Goal: Task Accomplishment & Management: Manage account settings

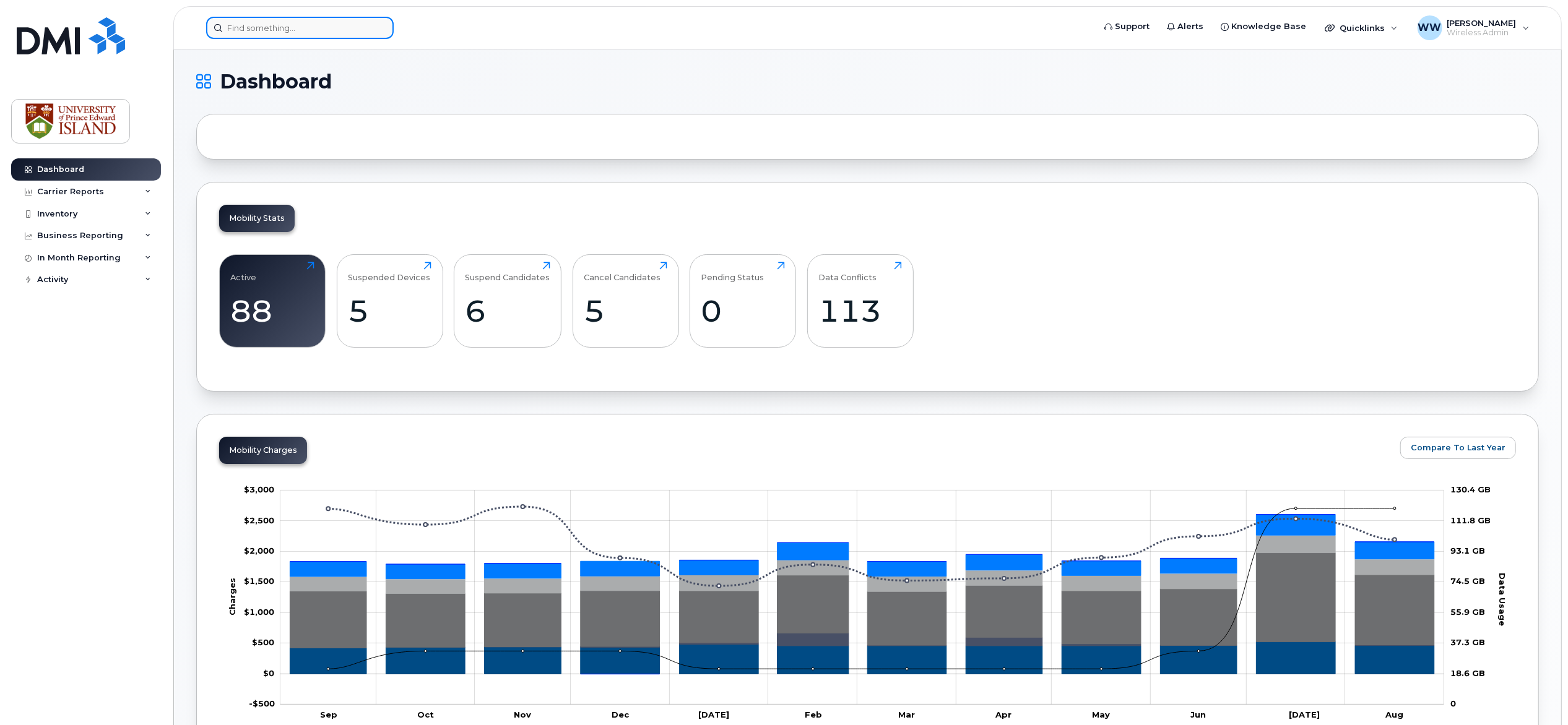
click at [288, 30] on input at bounding box center [300, 28] width 188 height 22
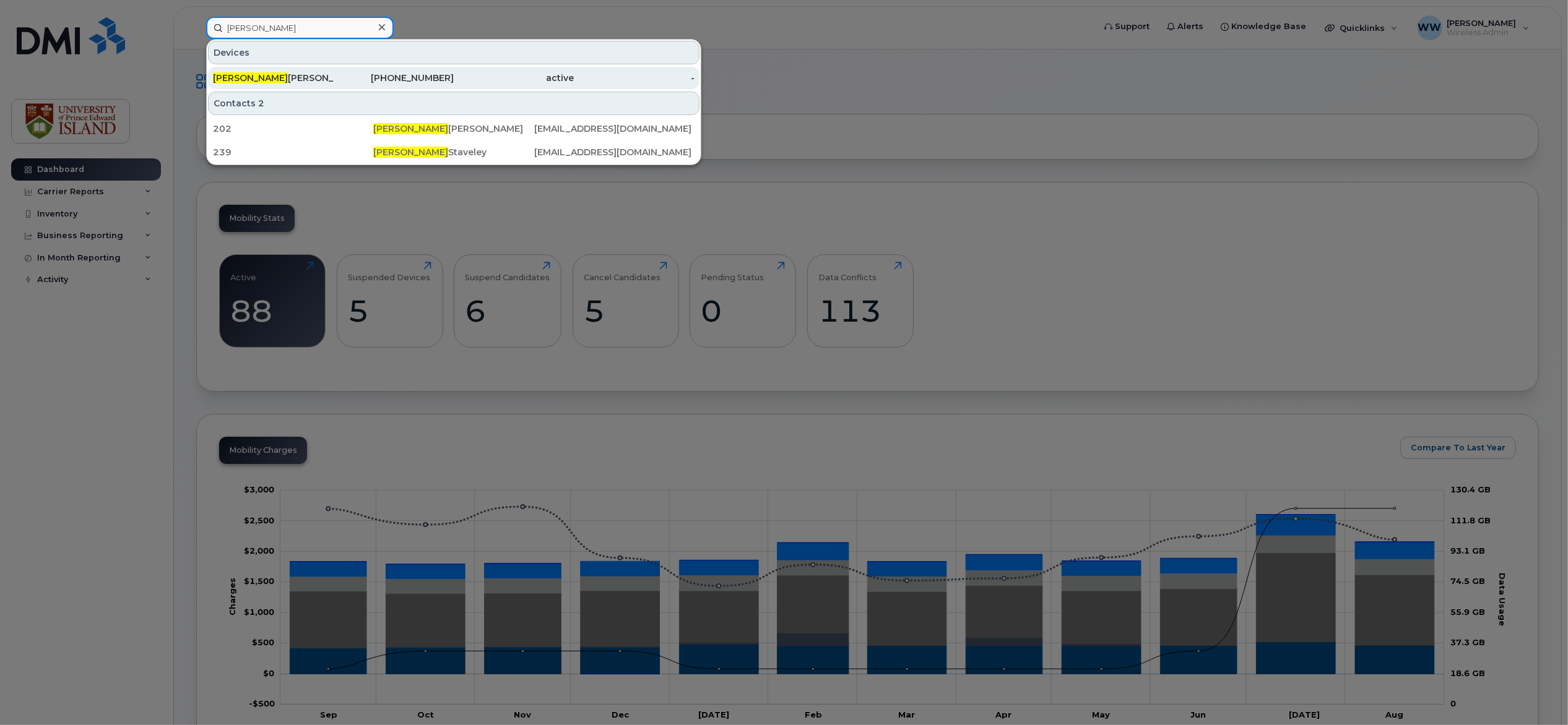
type input "andrew"
click at [418, 73] on div "902-394-2287" at bounding box center [394, 78] width 121 height 13
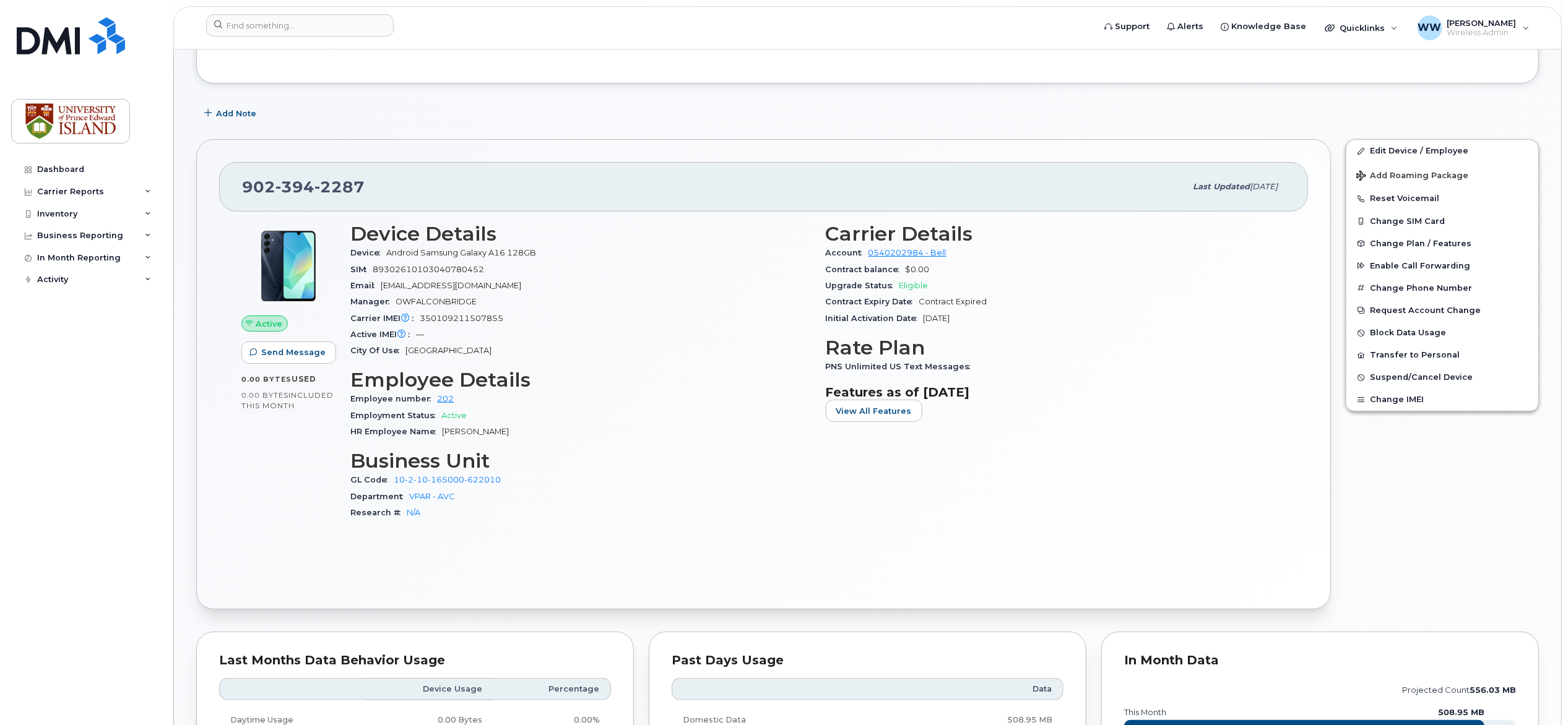
scroll to position [165, 0]
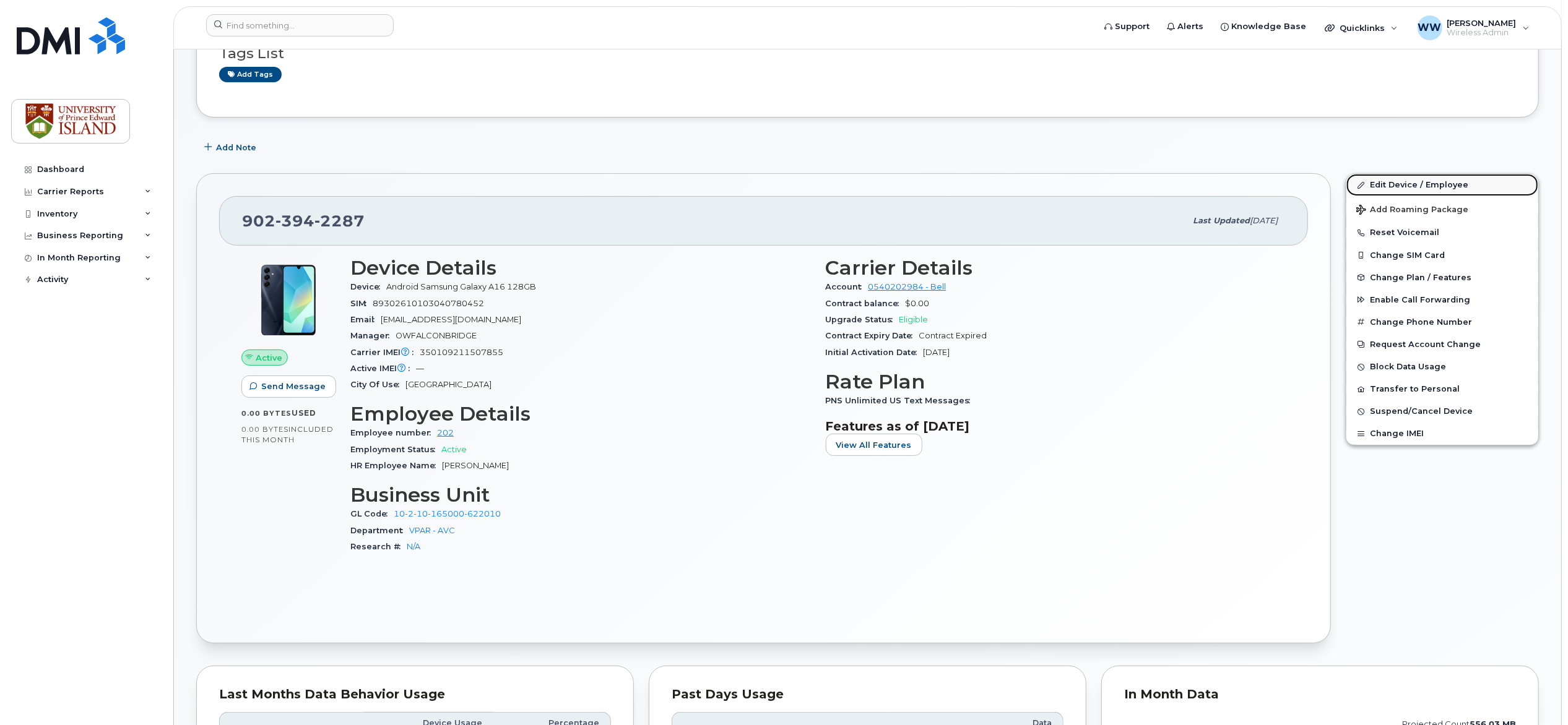
click at [1420, 186] on link "Edit Device / Employee" at bounding box center [1442, 184] width 192 height 22
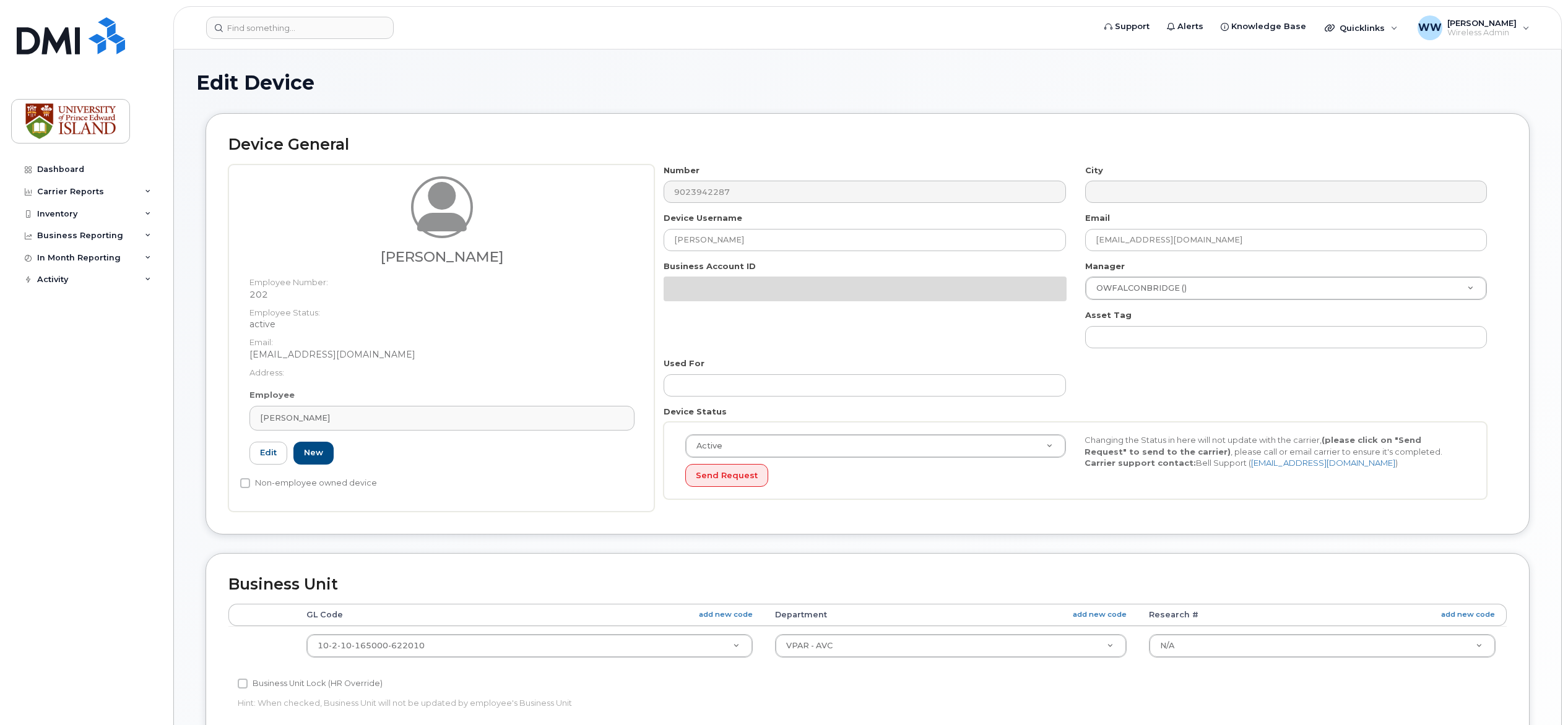
select select "2042298"
select select "2042284"
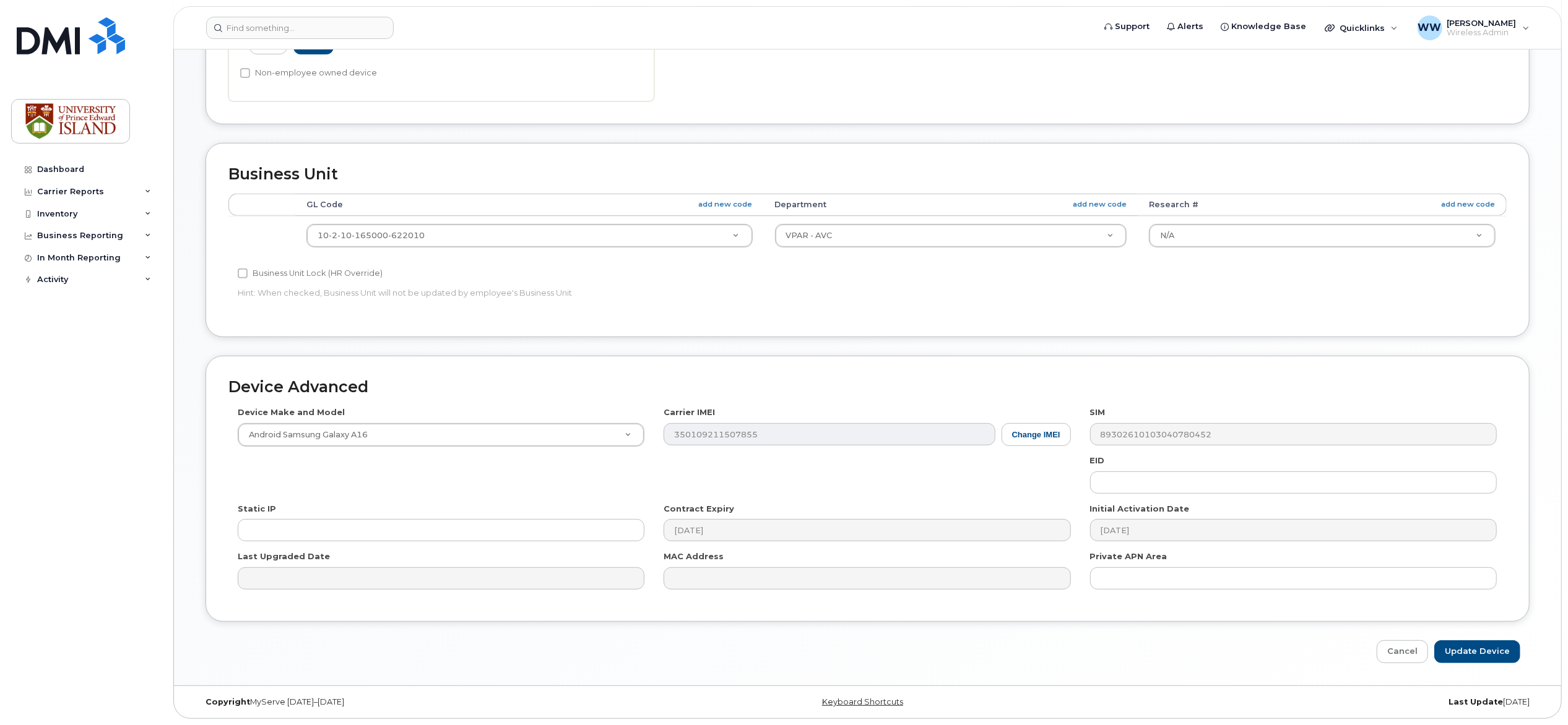
scroll to position [414, 0]
click at [1031, 429] on button "Change IMEI" at bounding box center [1036, 434] width 69 height 23
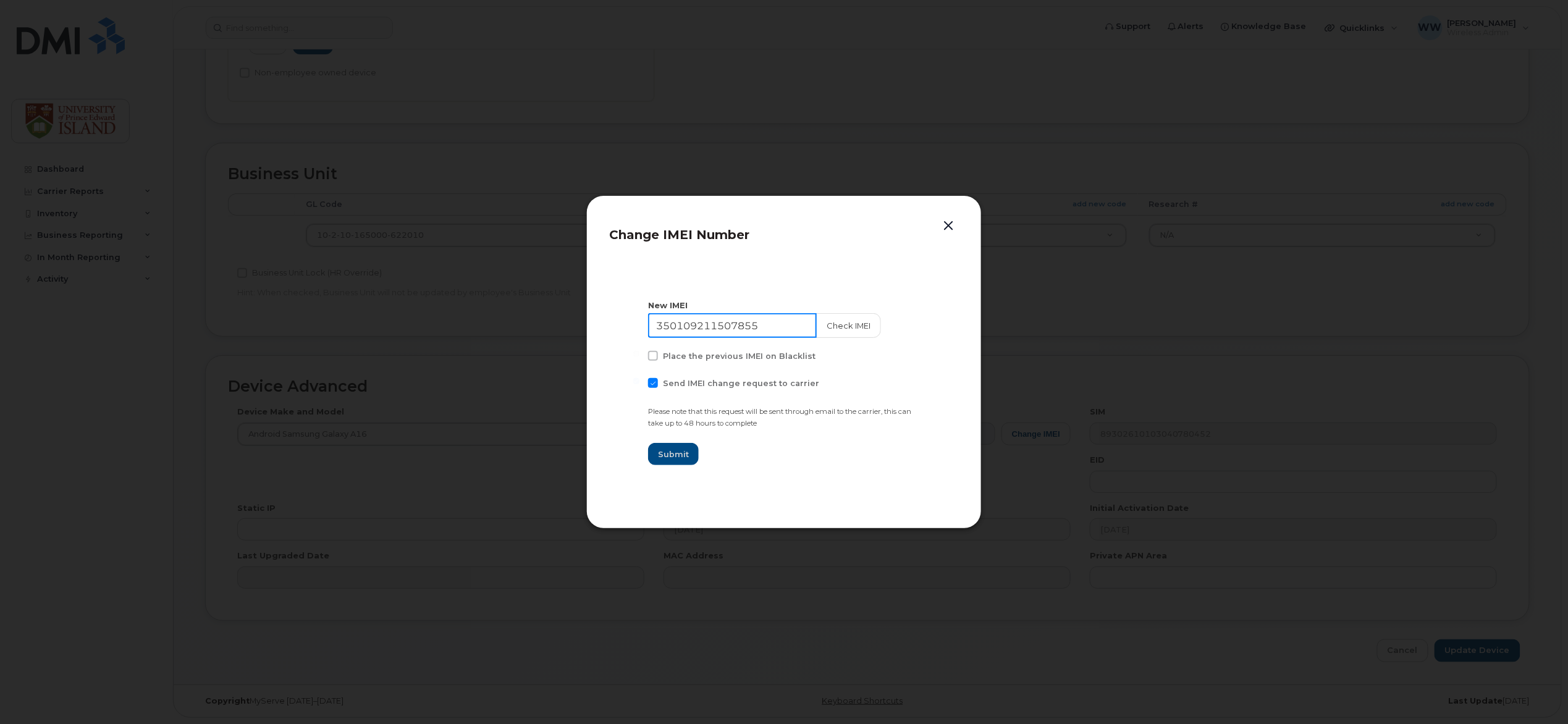
drag, startPoint x: 771, startPoint y: 327, endPoint x: 608, endPoint y: 332, distance: 163.1
click at [608, 332] on div "Change IMEI Number New IMEI 350109211507855 Check IMEI Place the previous IMEI …" at bounding box center [784, 362] width 396 height 333
click at [949, 225] on button "button" at bounding box center [948, 226] width 19 height 18
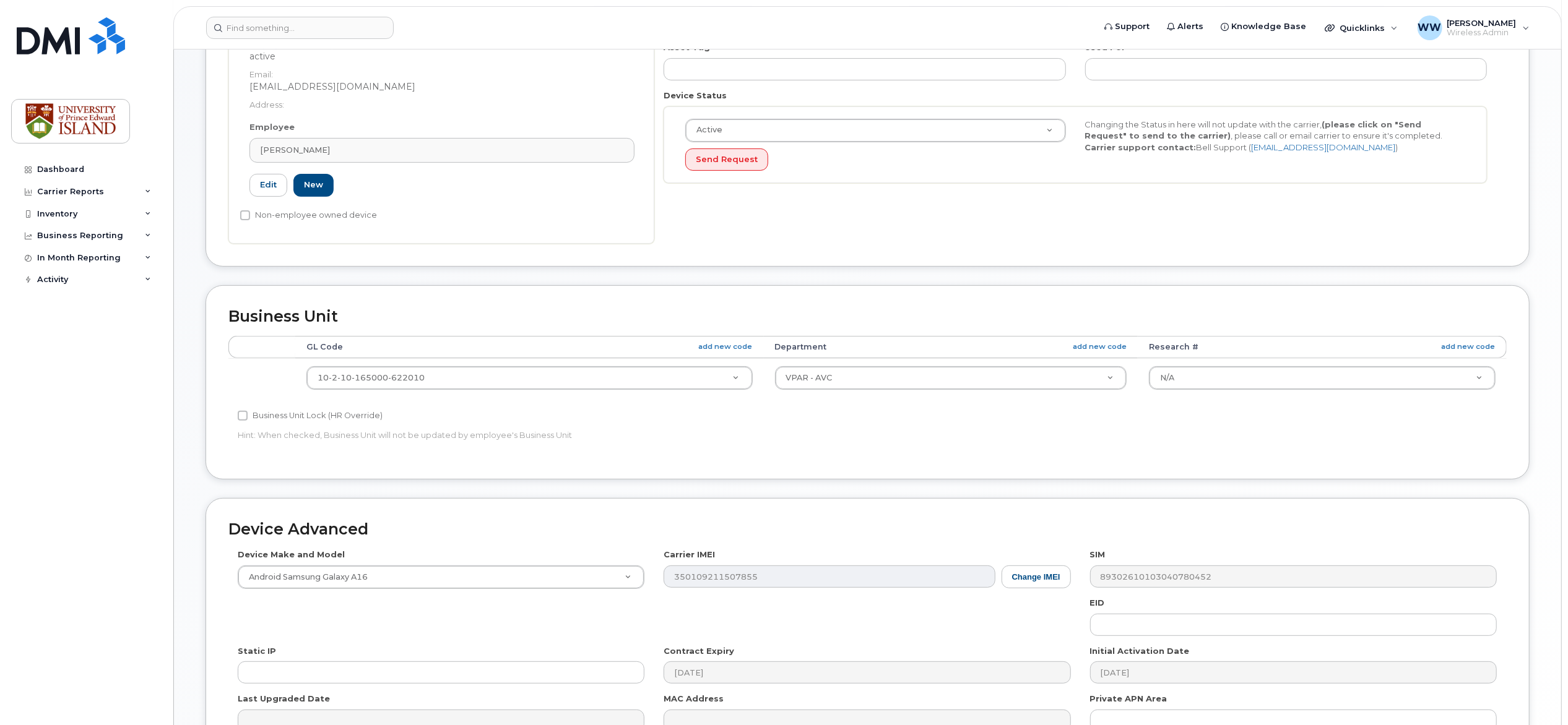
scroll to position [84, 0]
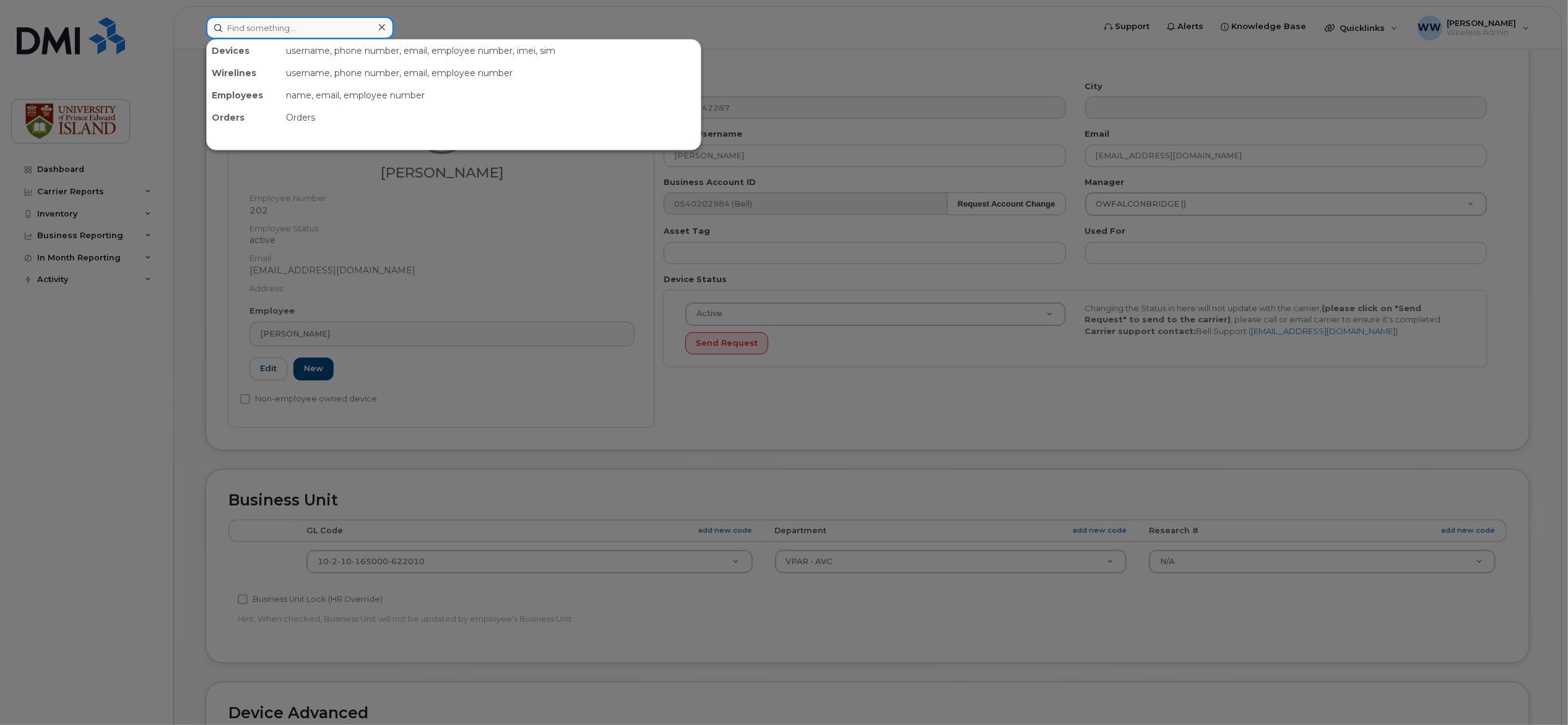
click at [302, 31] on input at bounding box center [300, 28] width 188 height 22
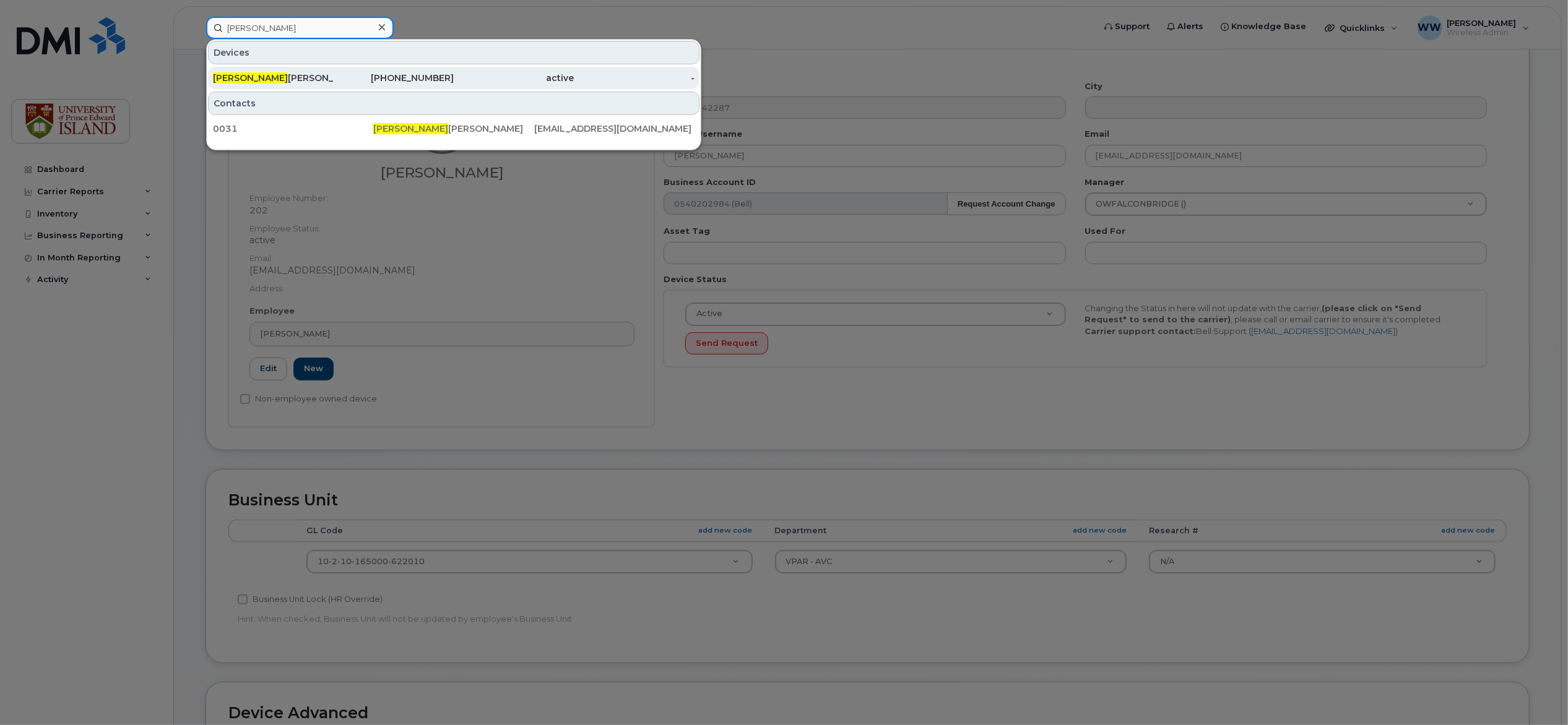
type input "charlie"
click at [243, 78] on span "Charlie" at bounding box center [250, 78] width 75 height 11
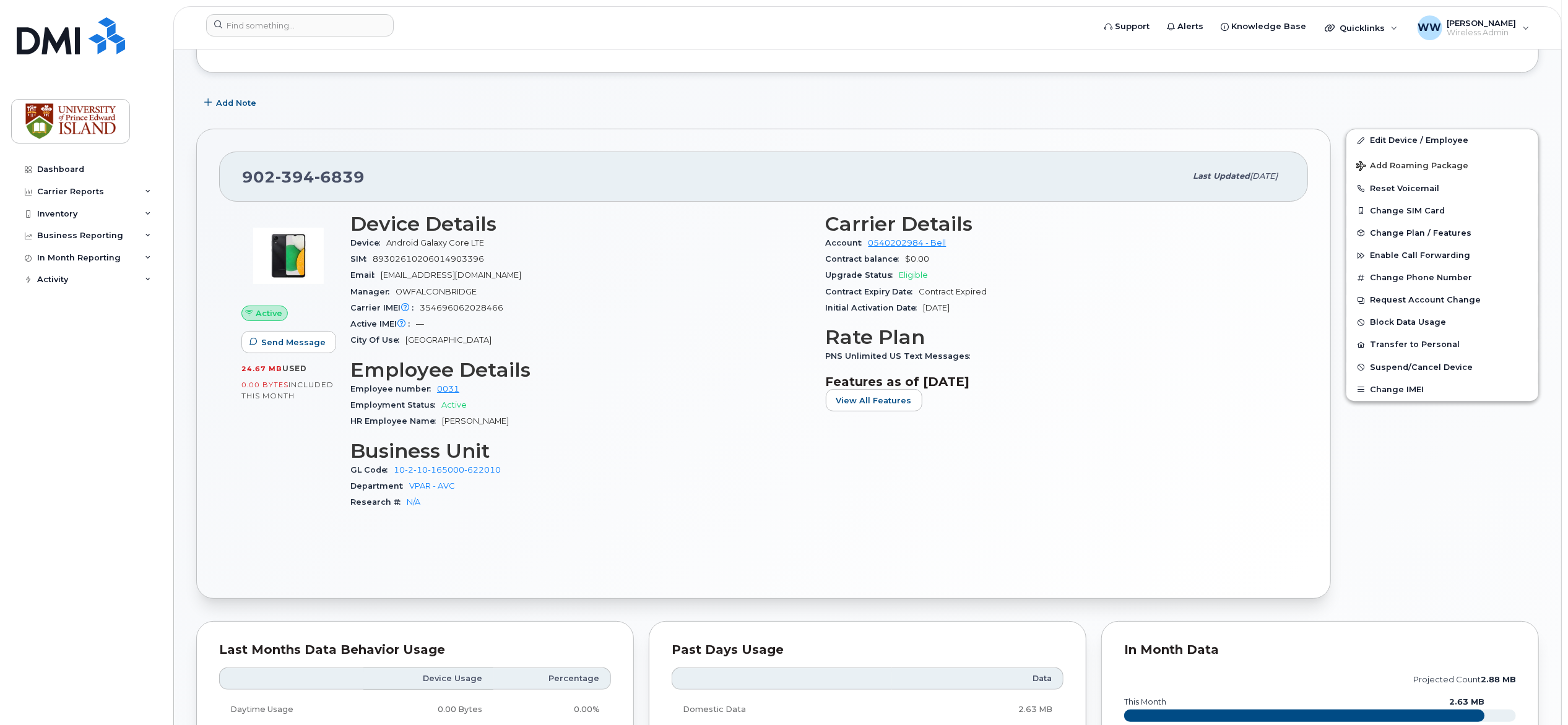
scroll to position [165, 0]
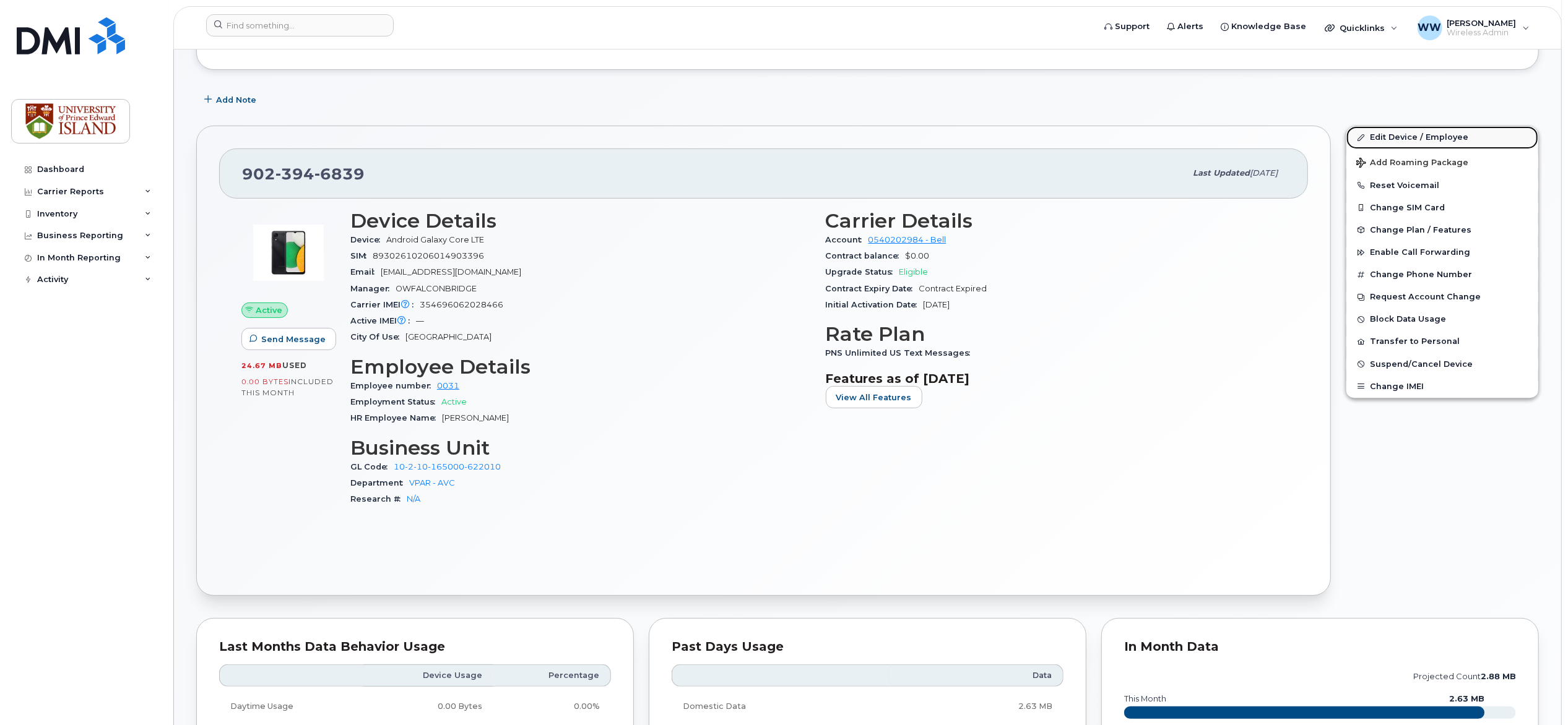
click at [1392, 140] on link "Edit Device / Employee" at bounding box center [1442, 137] width 192 height 22
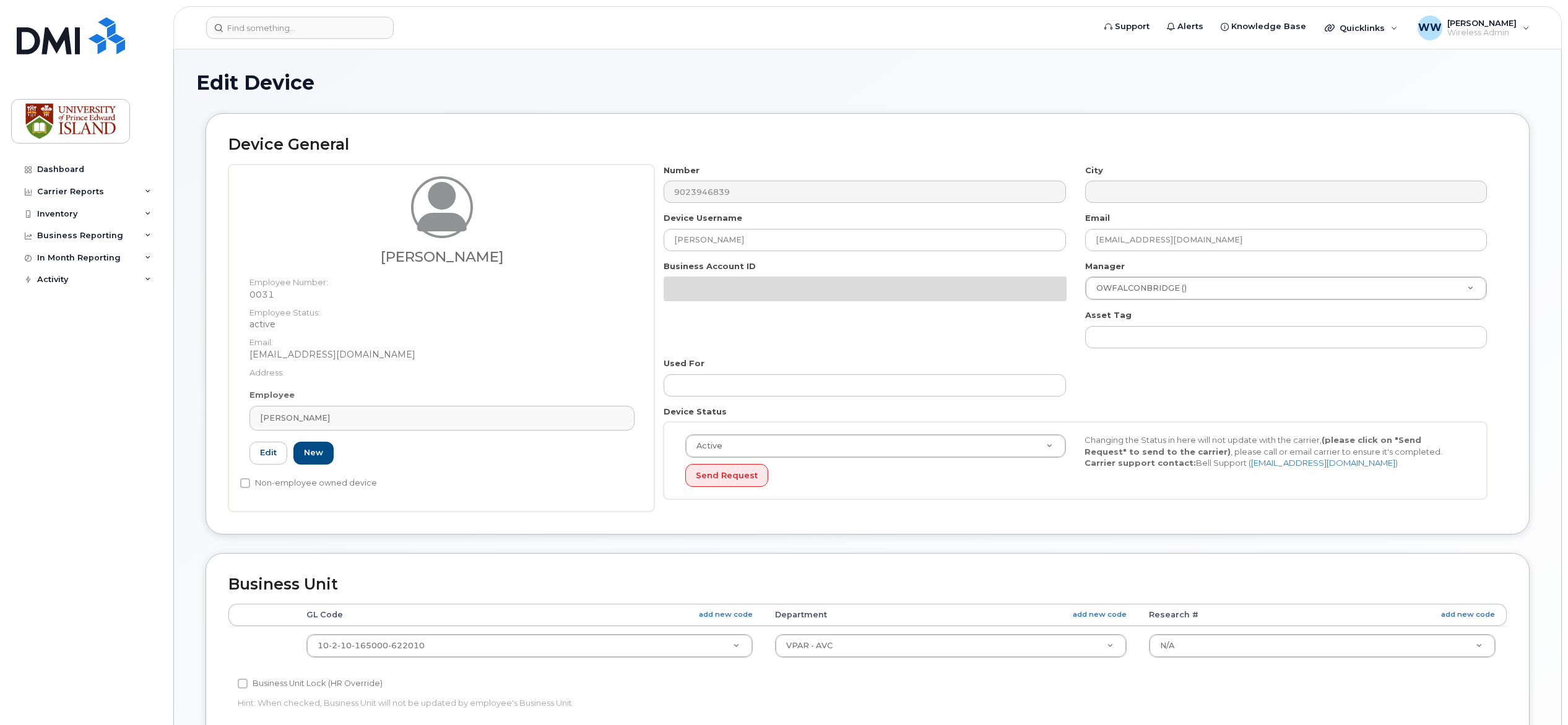
select select "2042298"
select select "2042284"
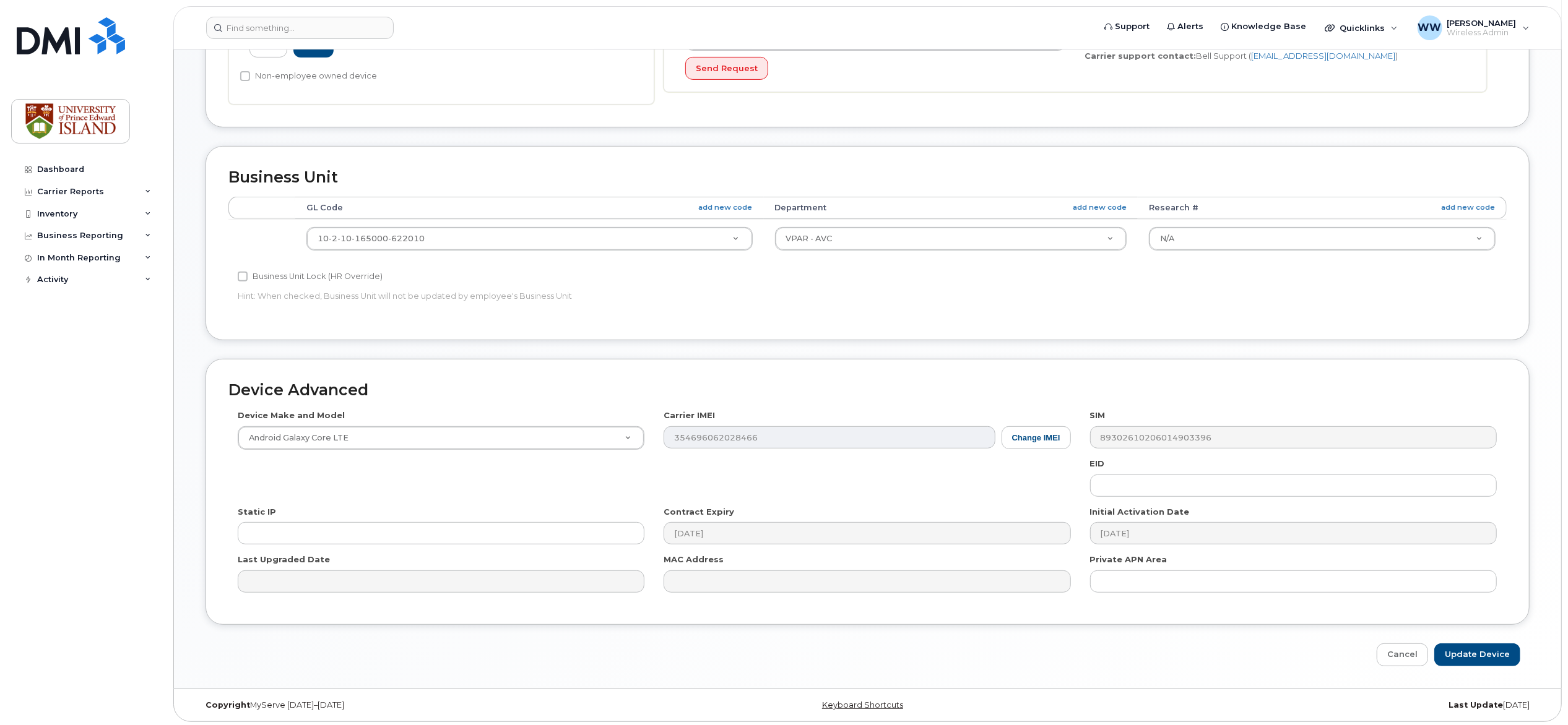
scroll to position [414, 0]
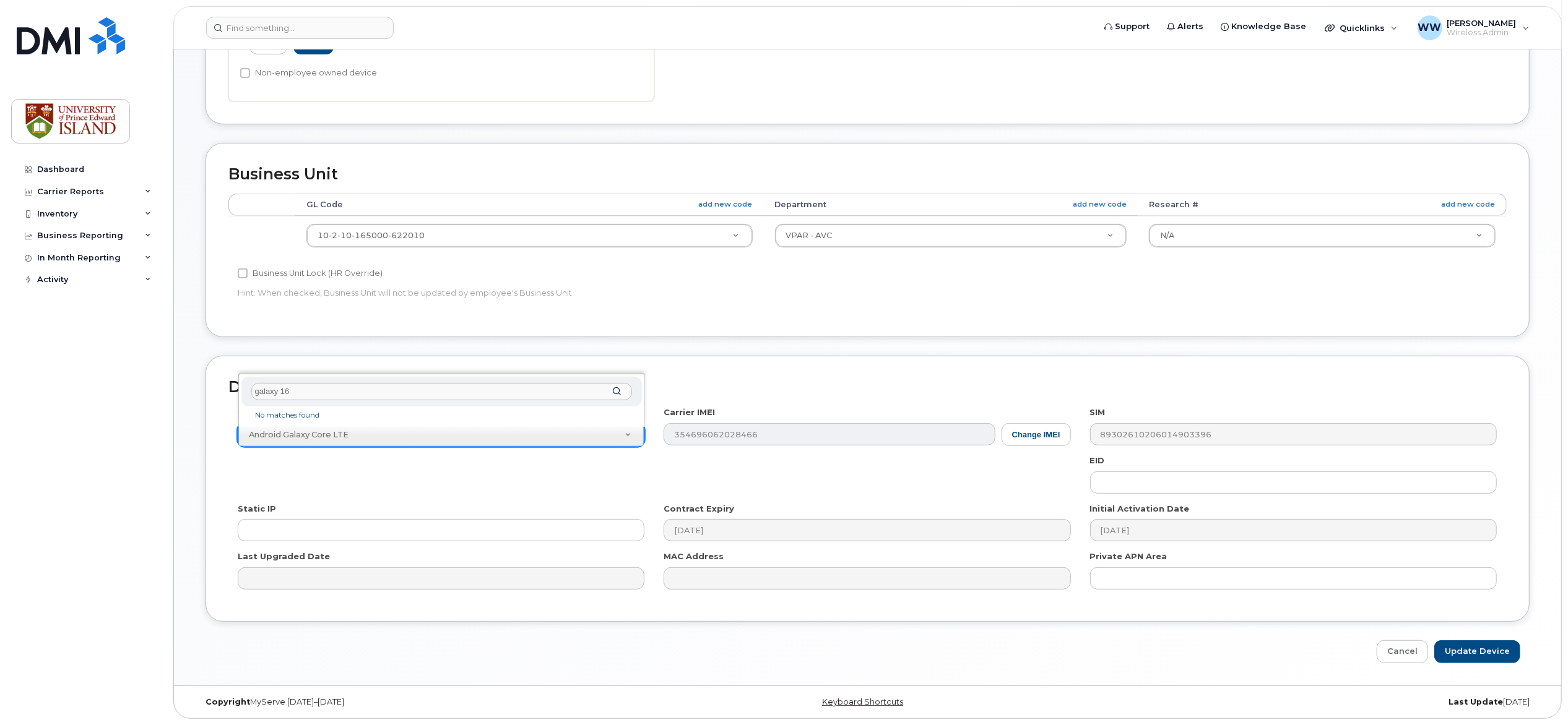
click at [253, 389] on input "galaxy 16" at bounding box center [441, 392] width 381 height 18
type input "samsung a16"
select select "1882"
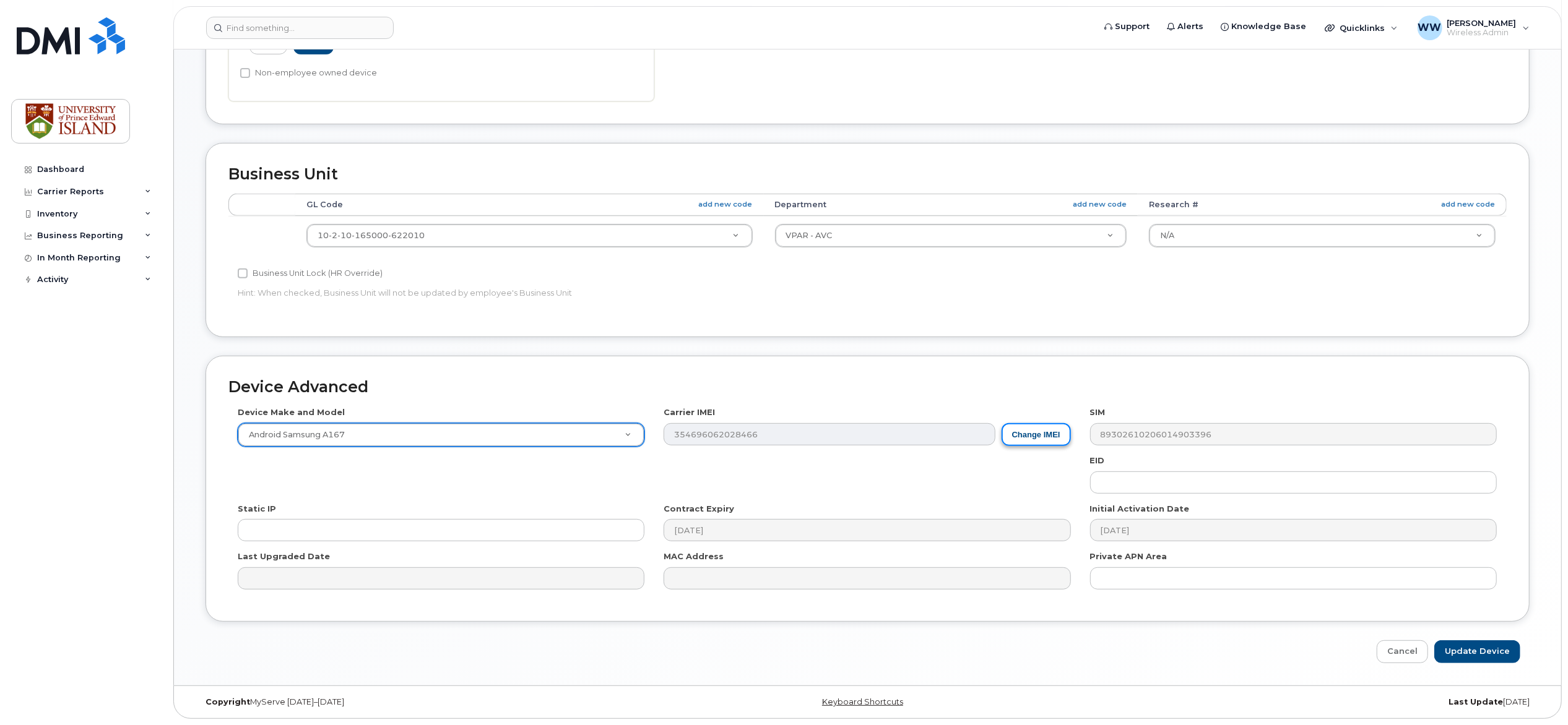
click at [1051, 431] on button "Change IMEI" at bounding box center [1036, 434] width 69 height 23
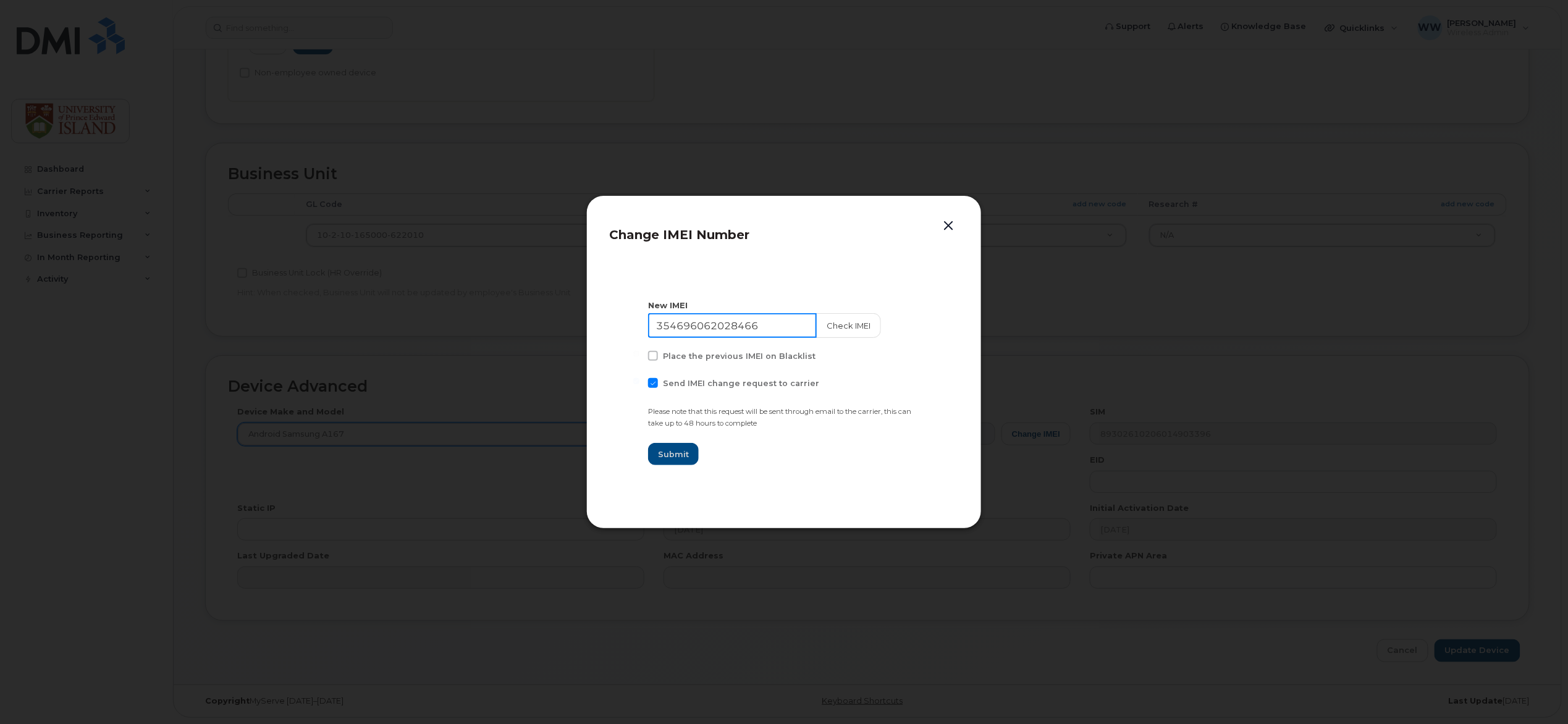
drag, startPoint x: 700, startPoint y: 321, endPoint x: 492, endPoint y: 342, distance: 209.1
click at [492, 342] on div "Change IMEI Number New IMEI 354696062028466 Check IMEI Place the previous IMEI …" at bounding box center [784, 362] width 1568 height 724
paste input "0109211507855"
type input "350109211507855"
click at [673, 455] on span "Submit" at bounding box center [673, 454] width 31 height 12
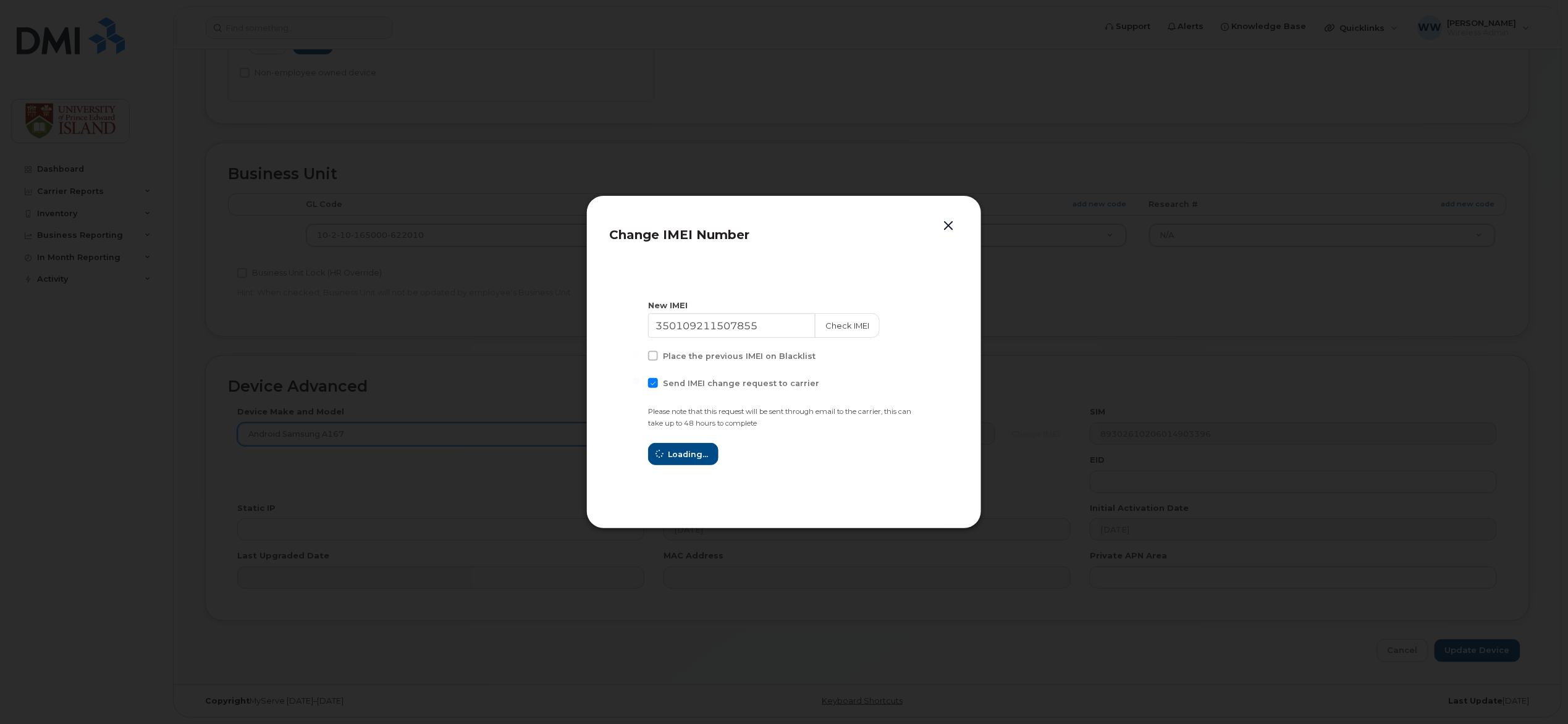
type input "350109211507855"
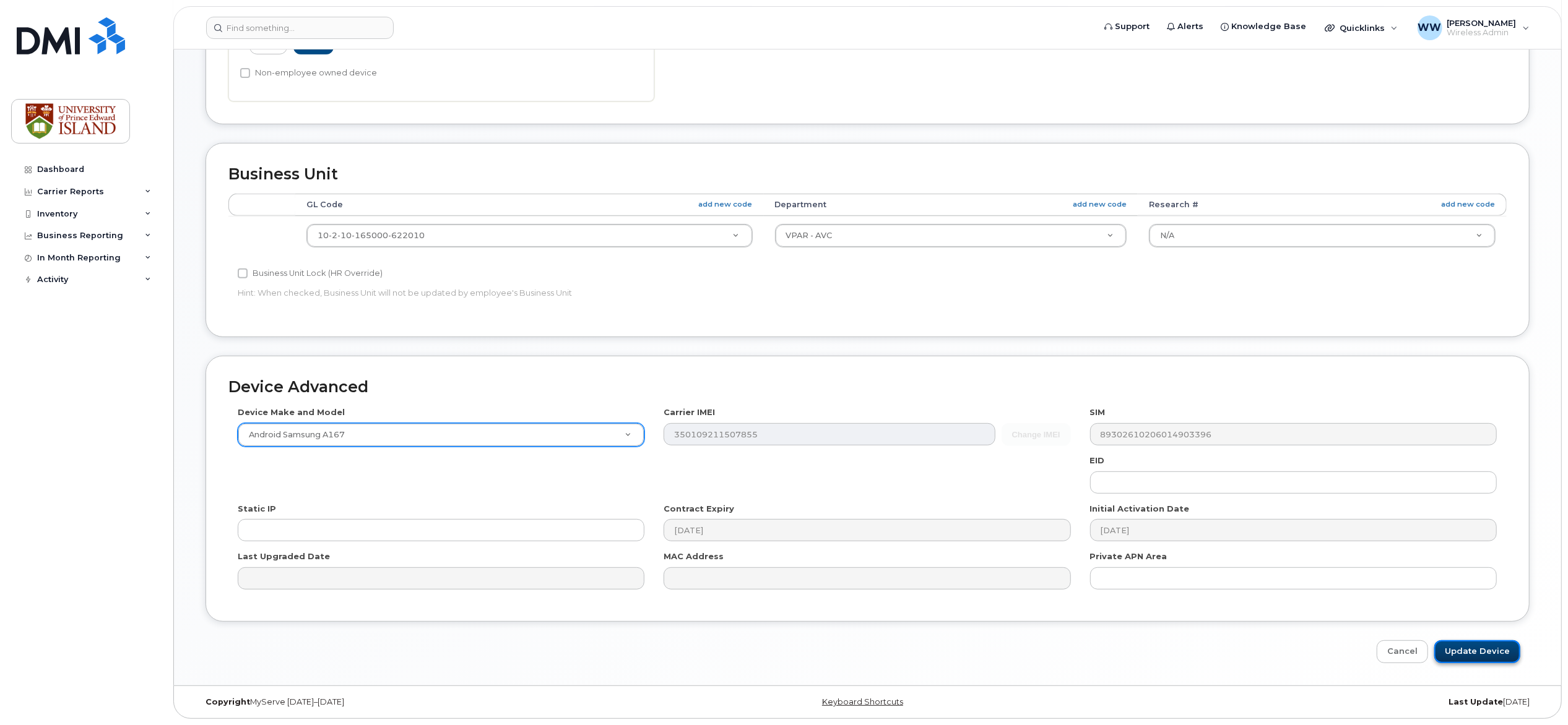
click at [1486, 652] on input "Update Device" at bounding box center [1477, 651] width 86 height 23
type input "Saving..."
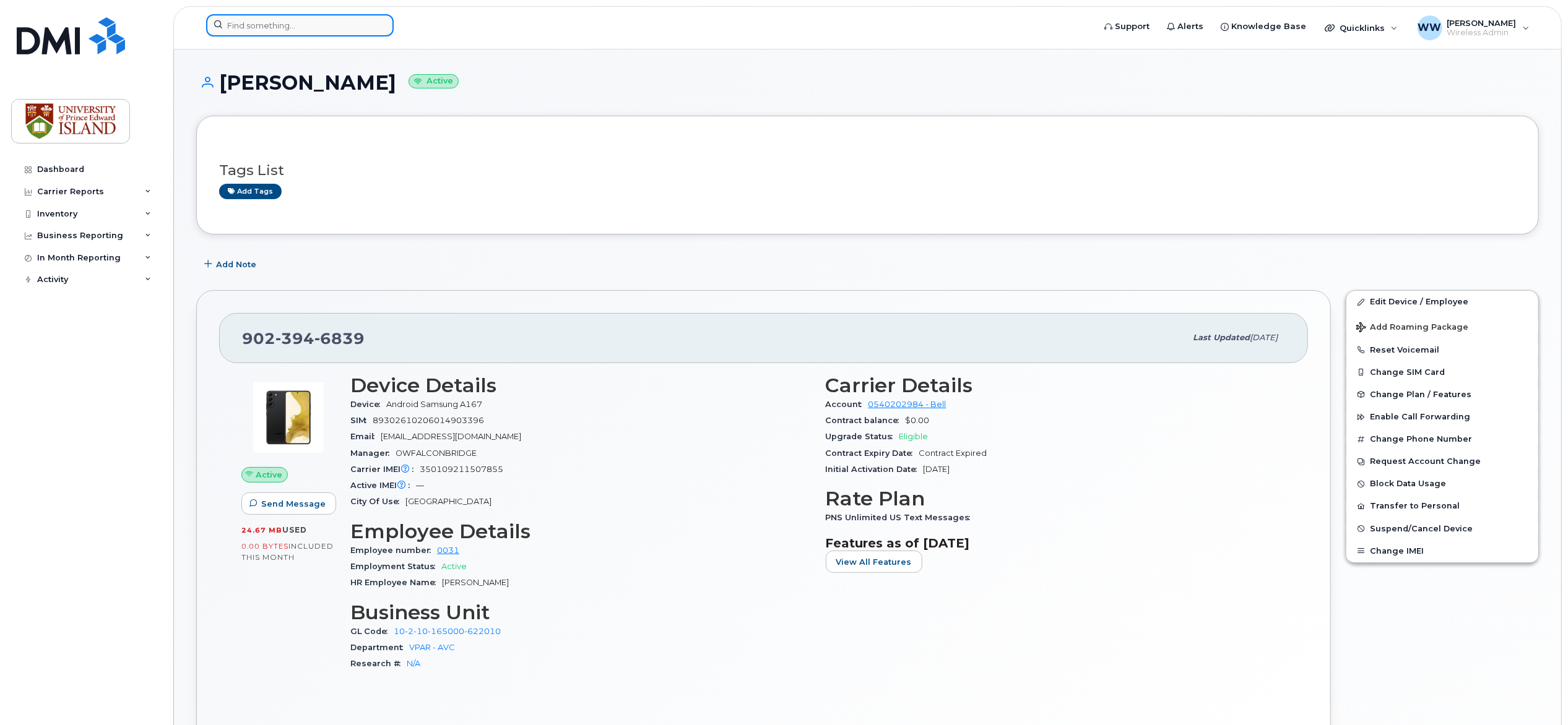
click at [250, 28] on input at bounding box center [300, 25] width 188 height 22
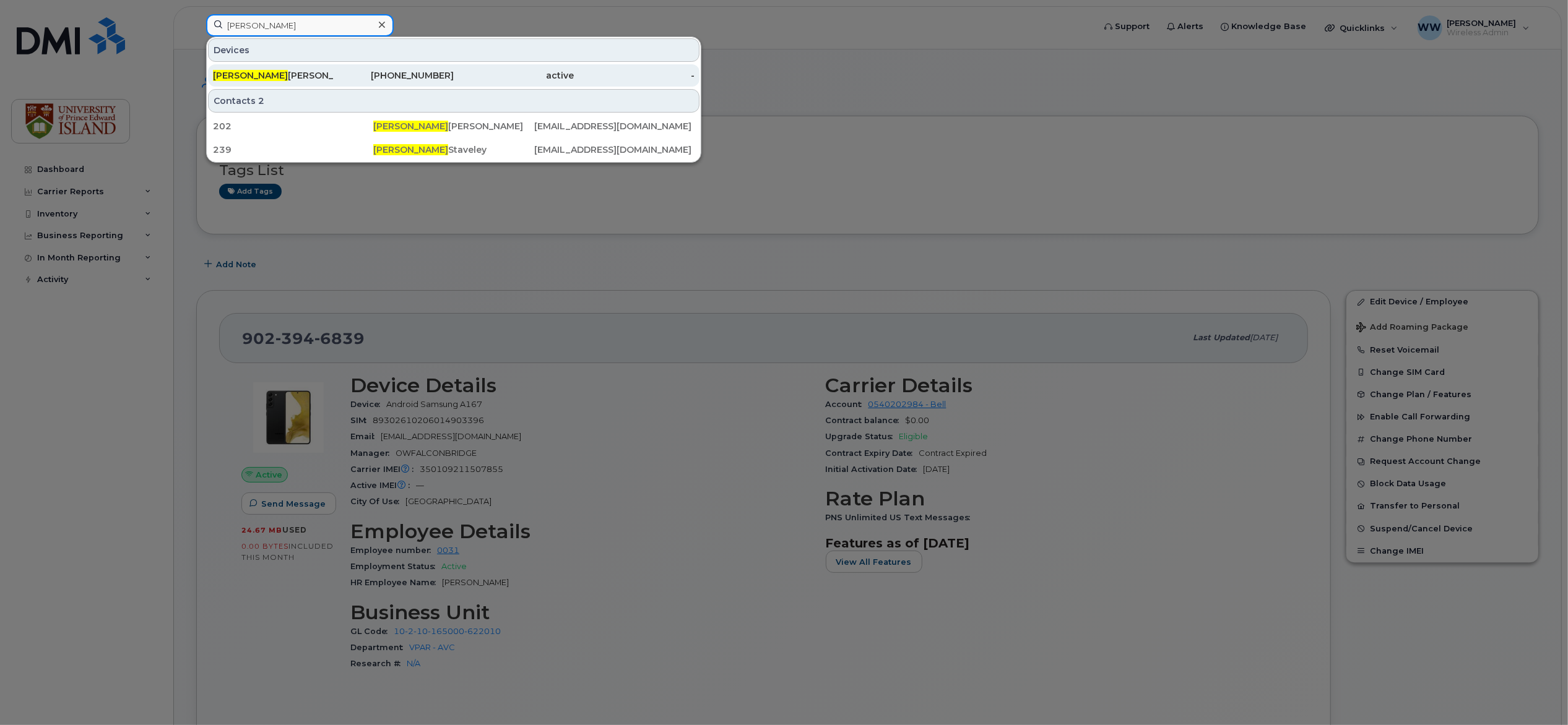
type input "andrew"
click at [252, 72] on div "Andrew Cohen" at bounding box center [273, 75] width 121 height 13
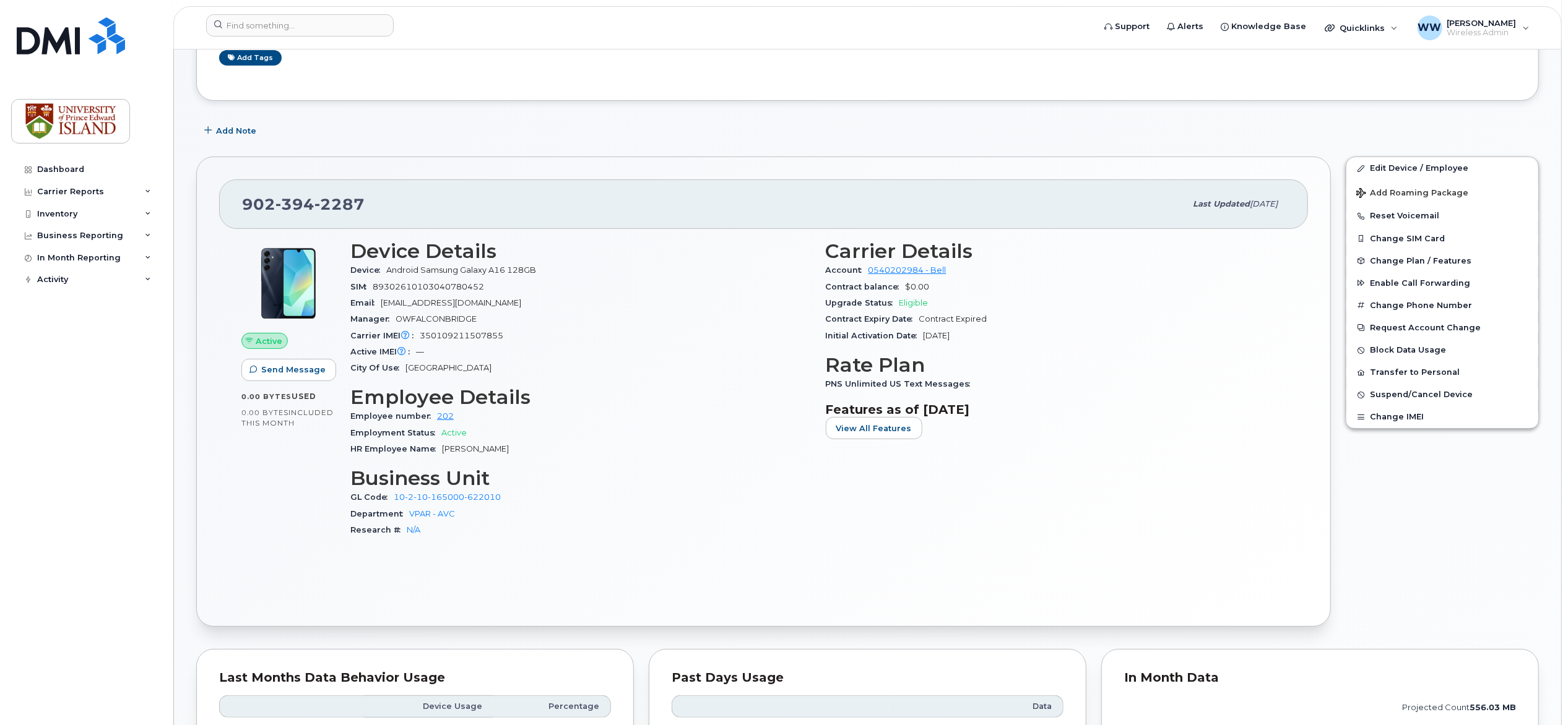
scroll to position [165, 0]
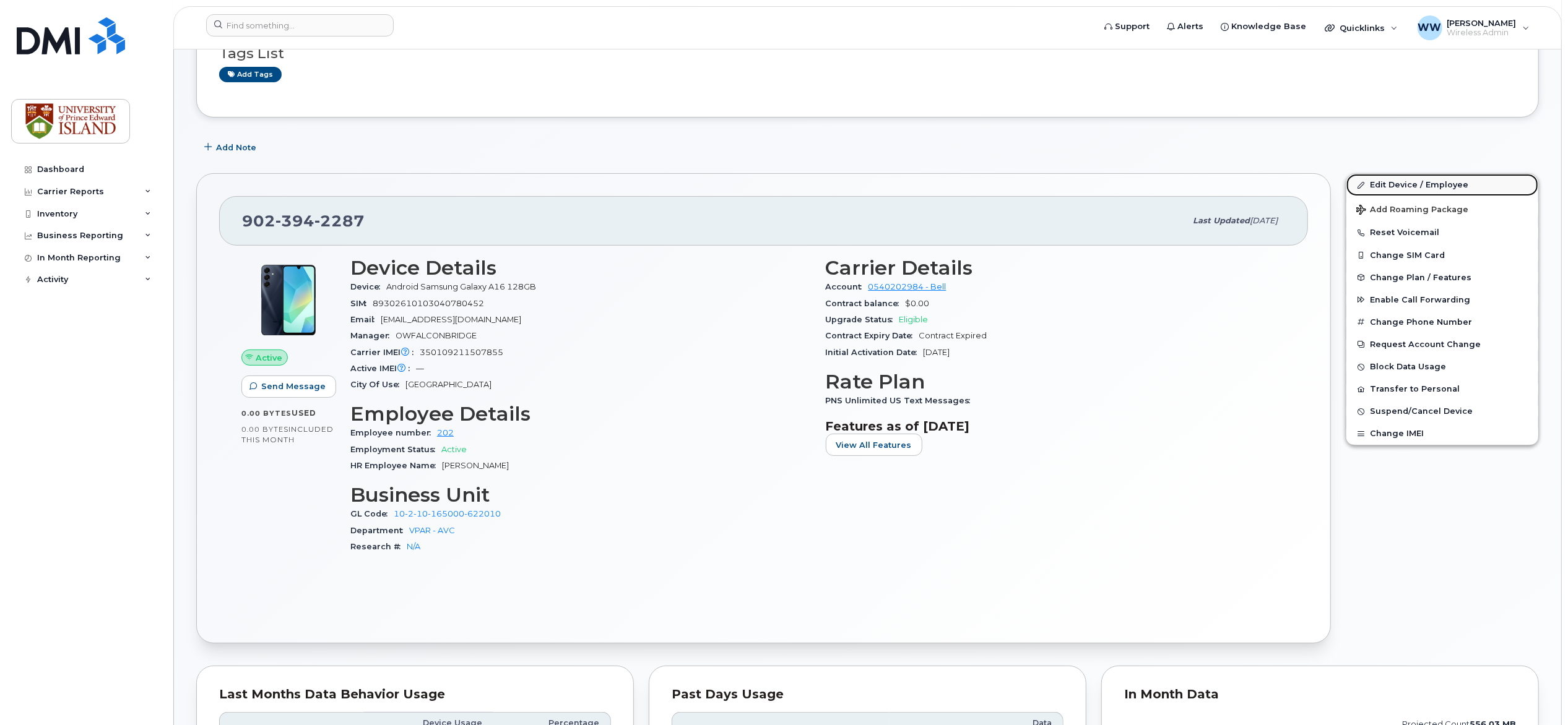
click at [1425, 189] on link "Edit Device / Employee" at bounding box center [1442, 184] width 192 height 22
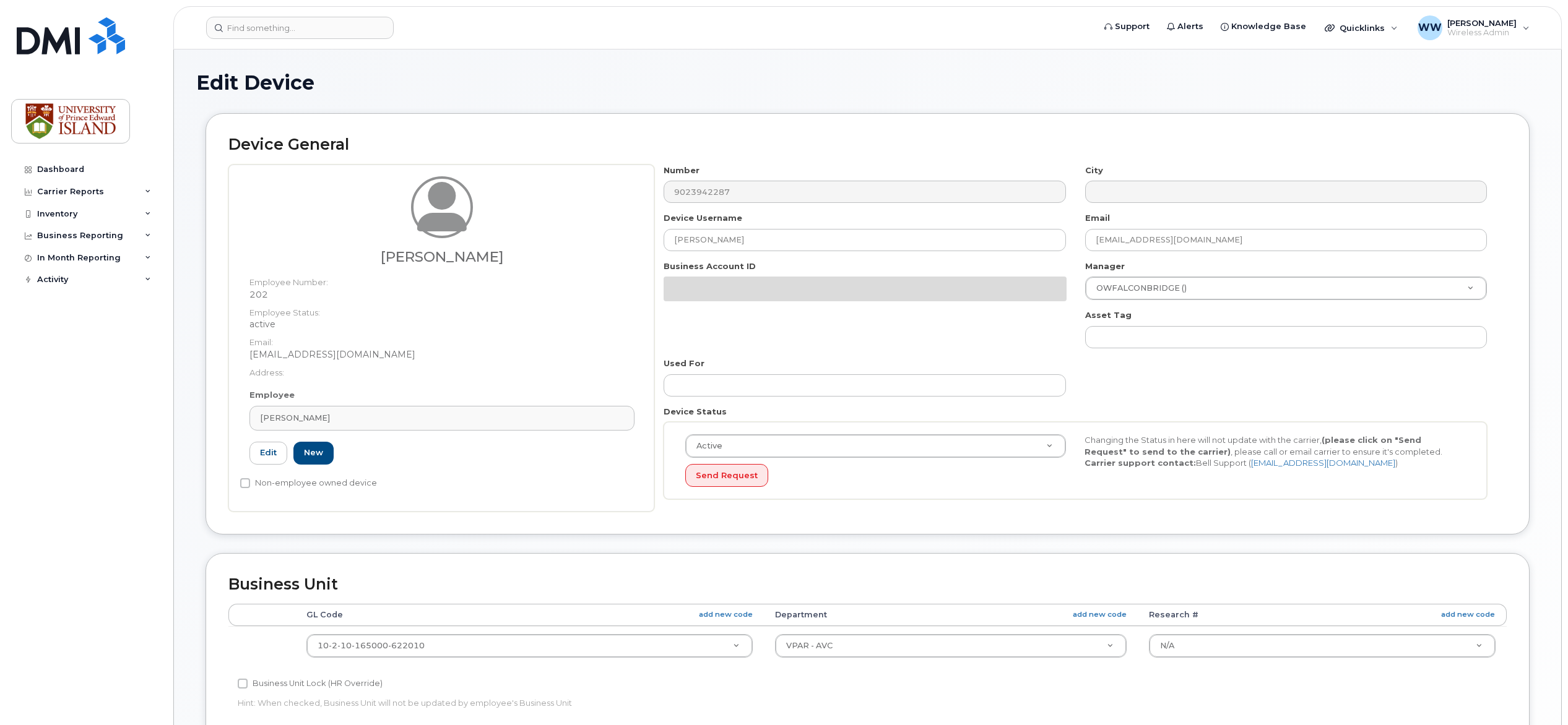
select select "2042298"
select select "2042284"
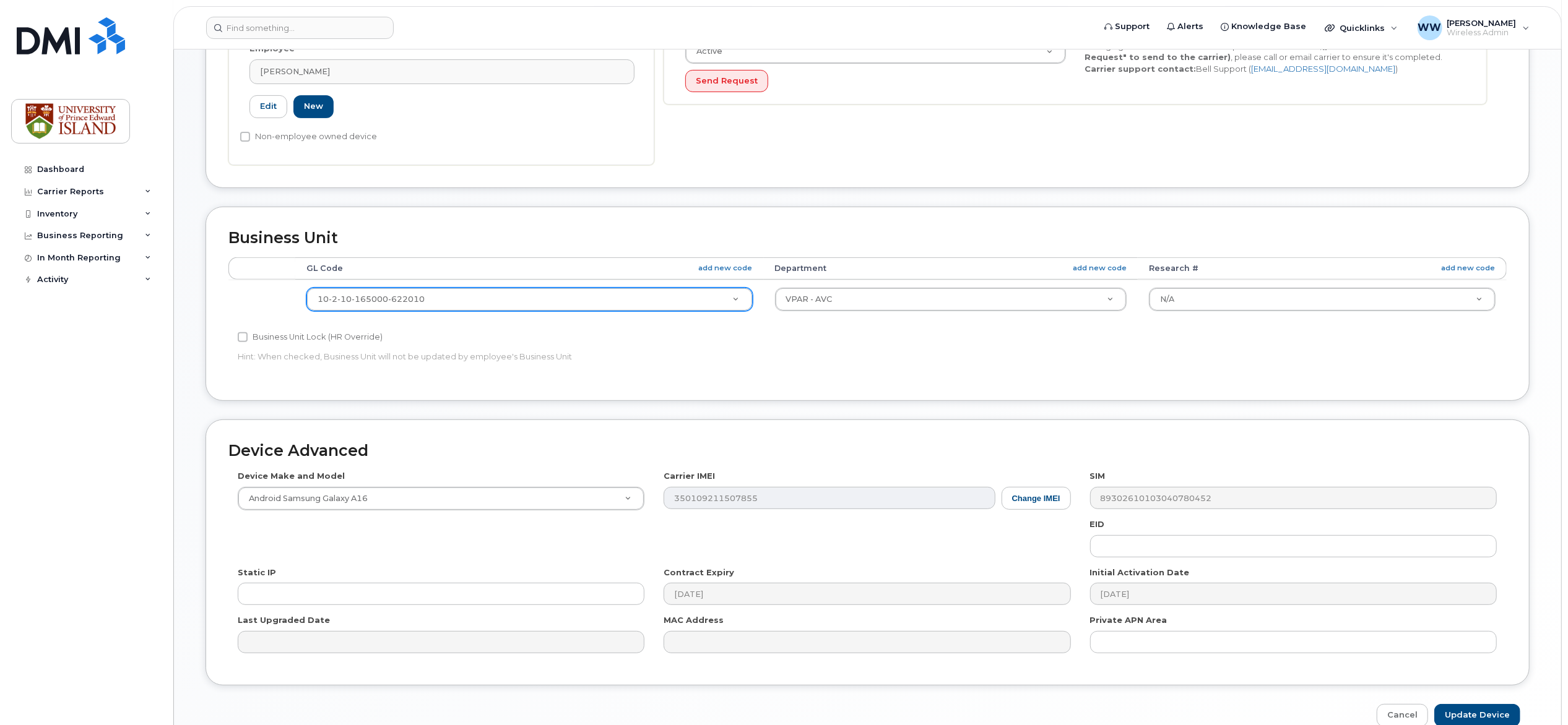
scroll to position [389, 0]
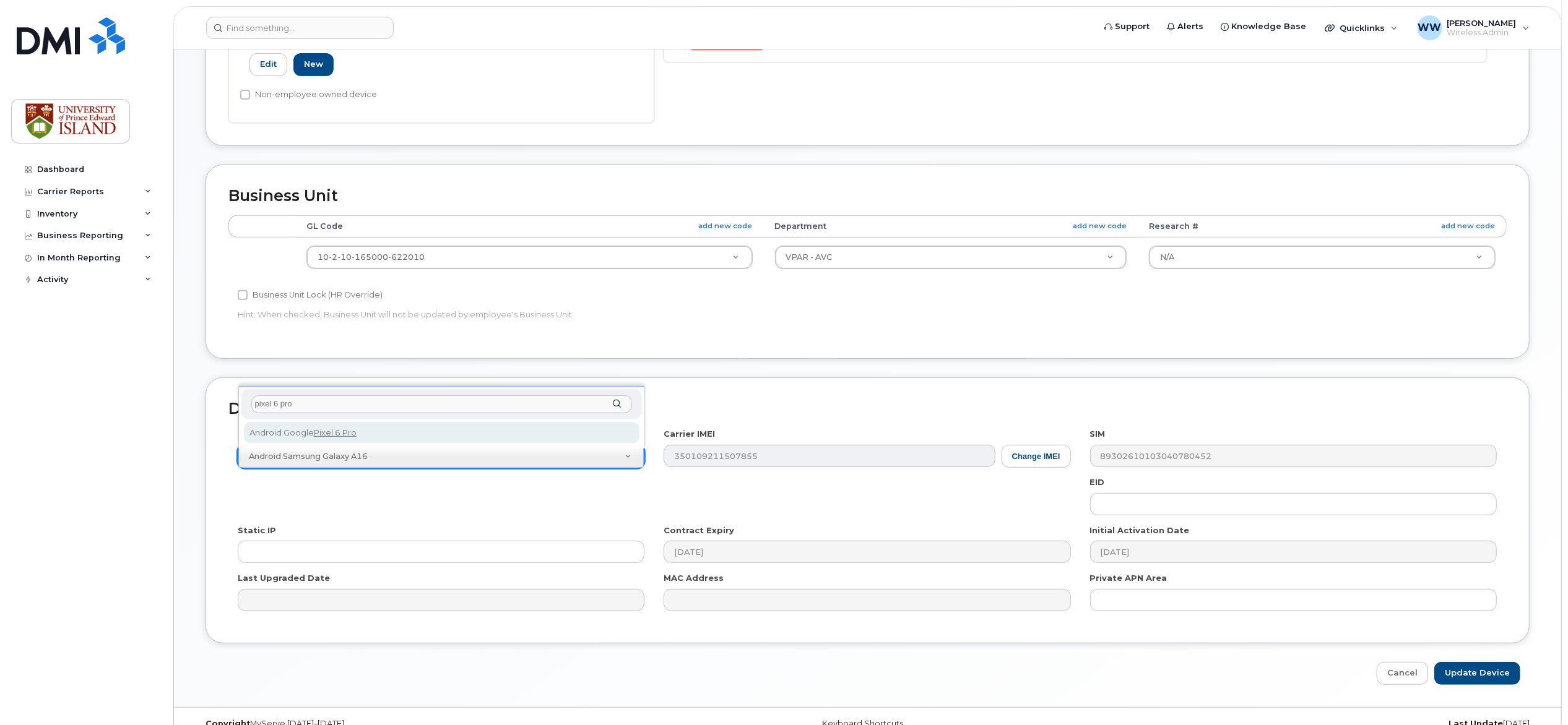
type input "pixel 6 pro"
select select "2650"
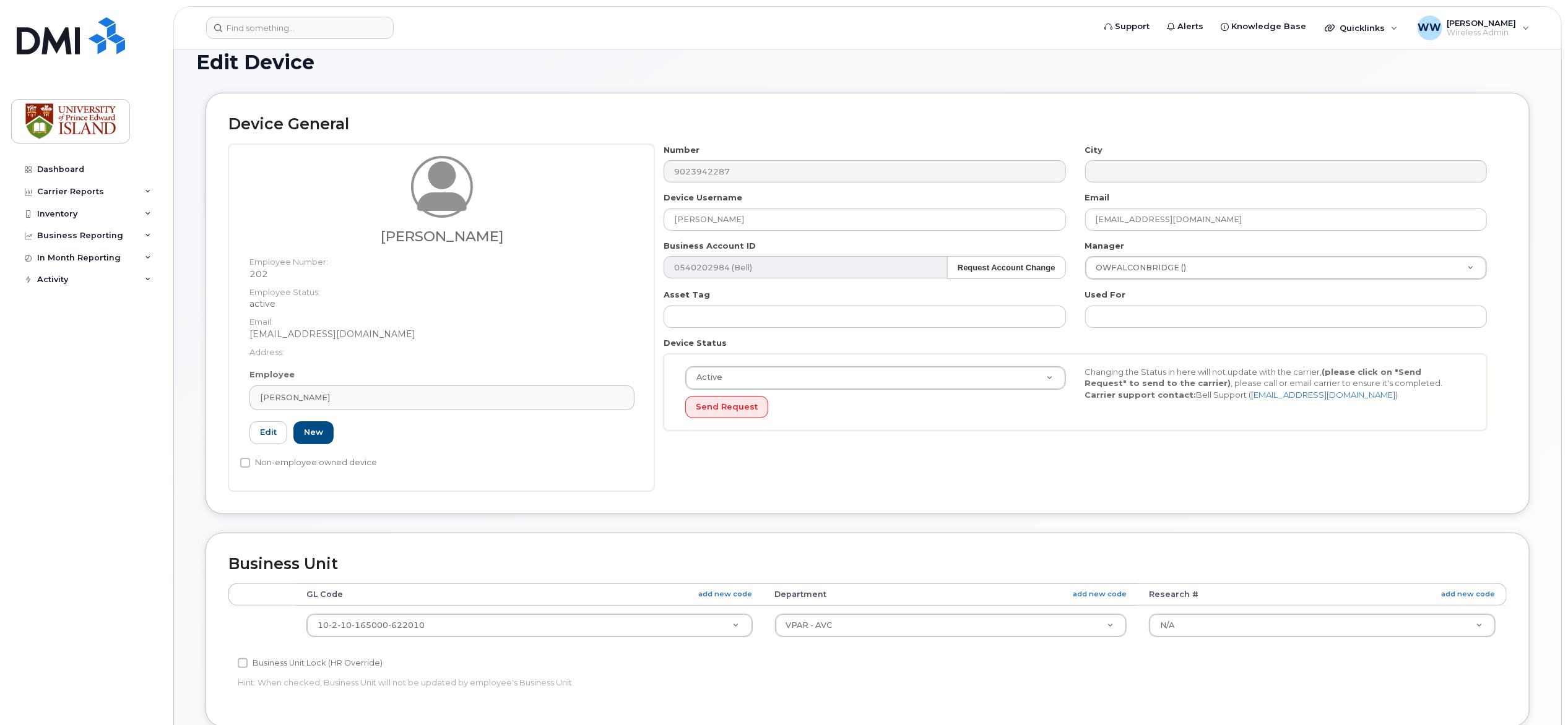
scroll to position [0, 0]
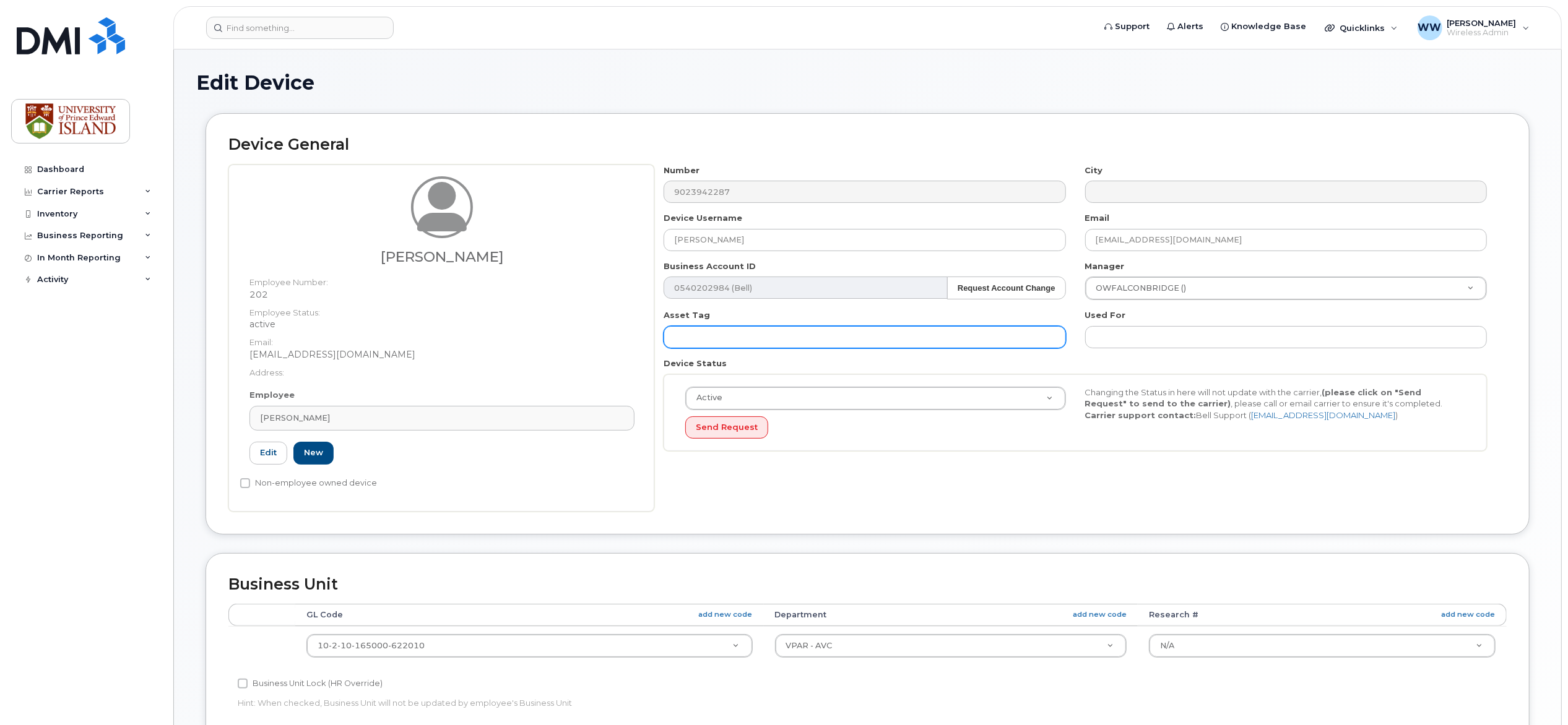
click at [708, 341] on input "text" at bounding box center [865, 336] width 401 height 22
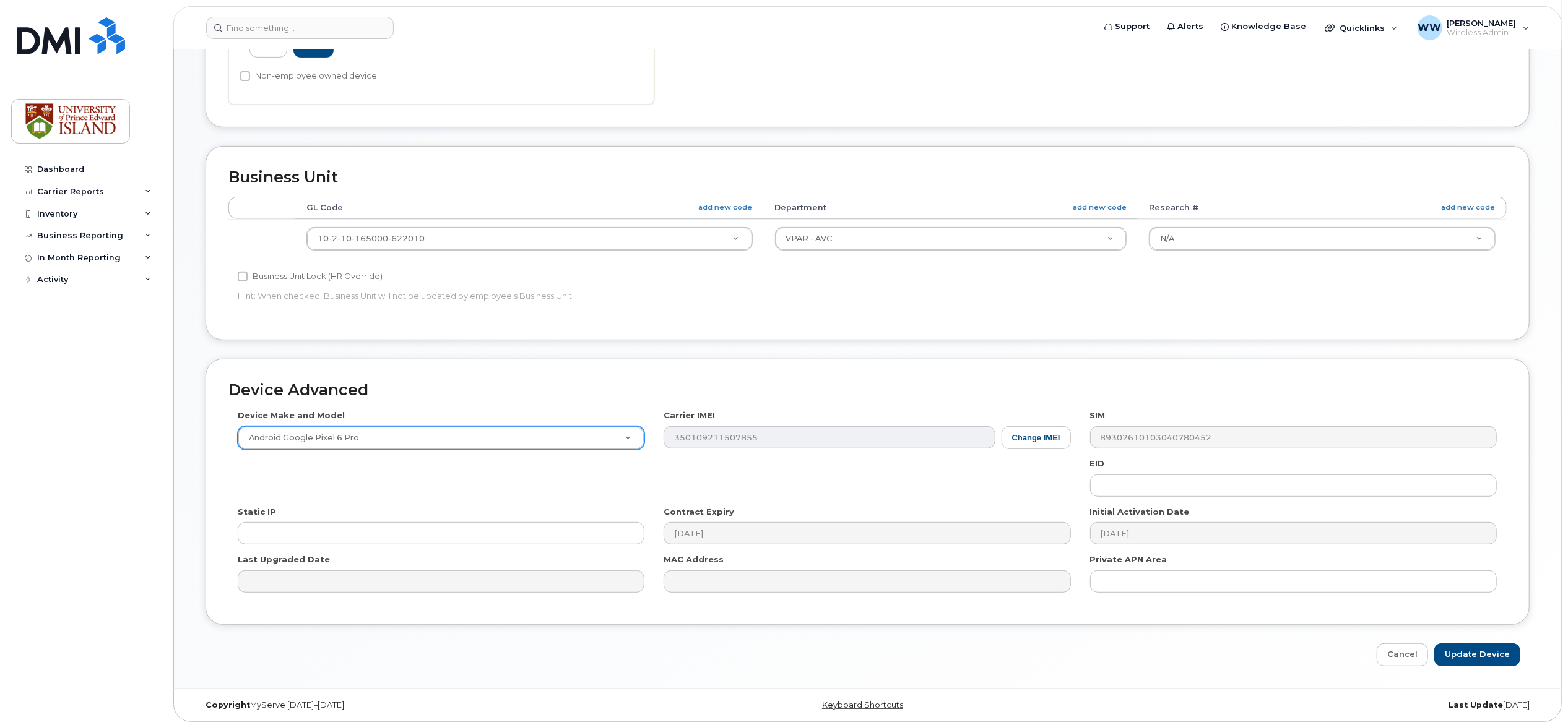
scroll to position [414, 0]
type input "personal device Google Pixel 6 Pro"
click at [1479, 645] on input "Update Device" at bounding box center [1477, 651] width 86 height 23
type input "Saving..."
